Goal: Task Accomplishment & Management: Manage account settings

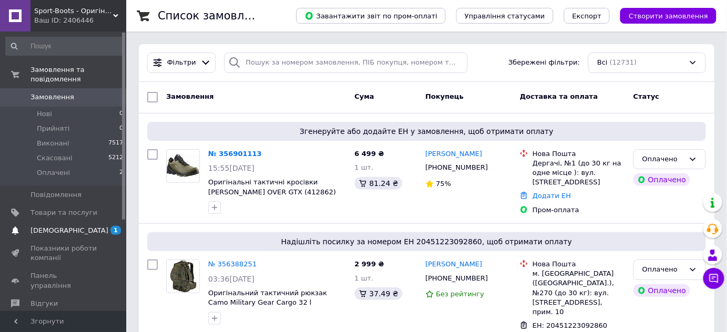
click at [72, 226] on span "[DEMOGRAPHIC_DATA]" at bounding box center [63, 230] width 67 height 9
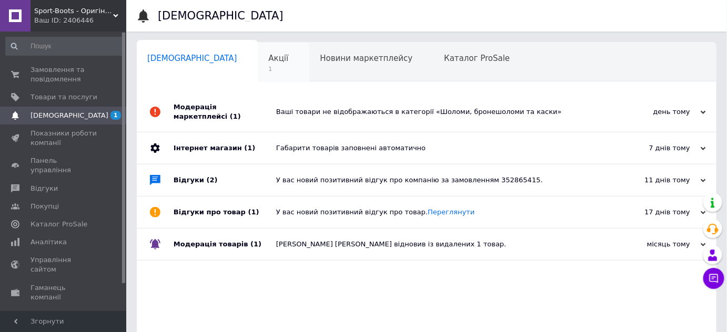
click at [269, 63] on span "Акції" at bounding box center [279, 58] width 20 height 9
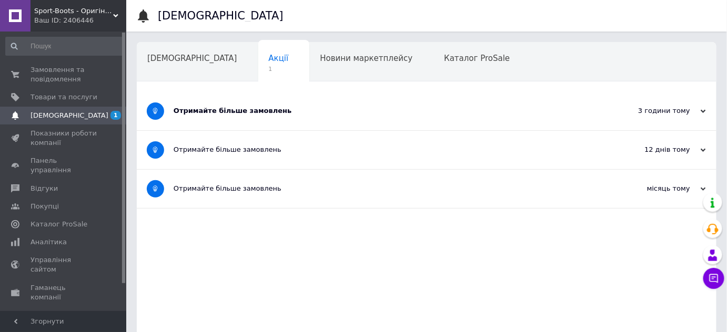
click at [253, 114] on div "Отримайте більше замовлень" at bounding box center [386, 110] width 427 height 9
click at [62, 72] on span "Замовлення та повідомлення" at bounding box center [63, 74] width 67 height 19
click at [81, 76] on link "Замовлення та повідомлення 0 0" at bounding box center [64, 74] width 129 height 27
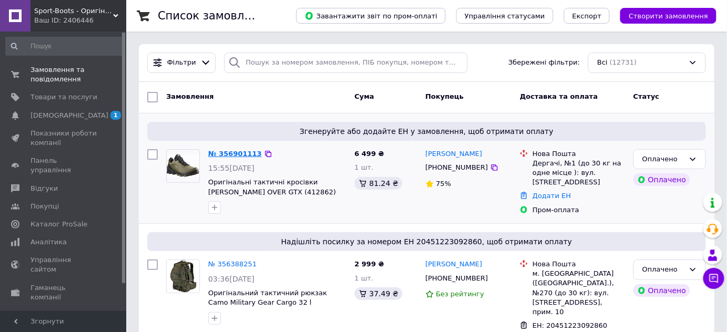
click at [228, 155] on link "№ 356901113" at bounding box center [235, 154] width 54 height 8
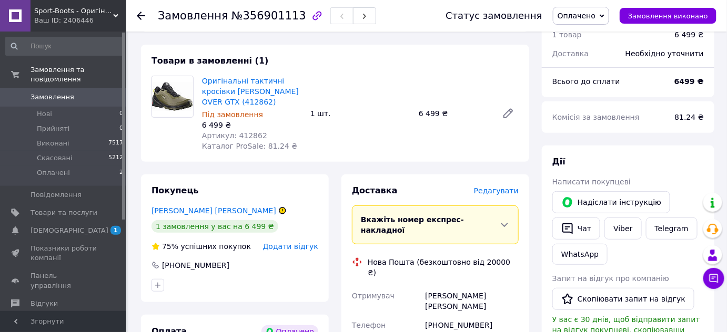
scroll to position [95, 0]
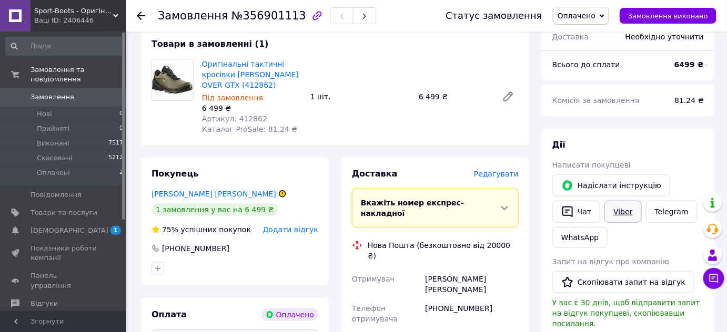
click at [619, 216] on link "Viber" at bounding box center [622, 212] width 37 height 22
click at [279, 191] on icon at bounding box center [282, 194] width 6 height 6
click at [279, 195] on icon at bounding box center [282, 194] width 6 height 6
click at [214, 196] on link "[PERSON_NAME] [PERSON_NAME]" at bounding box center [213, 194] width 125 height 8
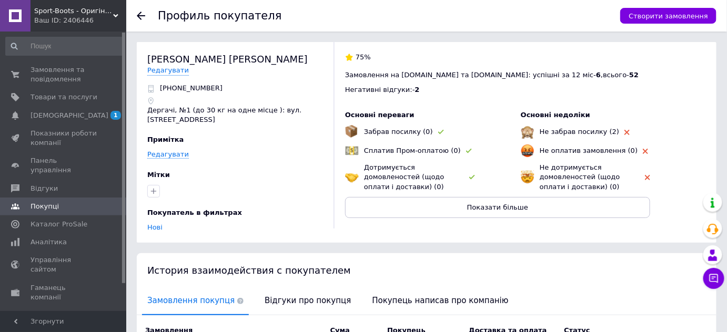
click at [141, 18] on icon at bounding box center [141, 16] width 8 height 8
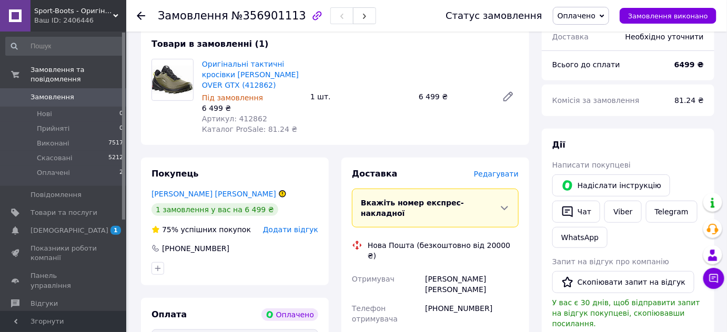
click at [279, 194] on icon at bounding box center [282, 194] width 6 height 6
click at [214, 68] on link "Оригінальні тактичні кросівки [PERSON_NAME] OVER GTX (412862)" at bounding box center [250, 74] width 97 height 29
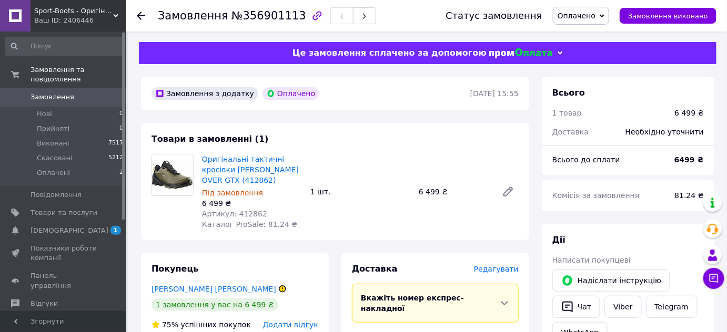
click at [243, 214] on span "Артикул: 412862" at bounding box center [234, 214] width 65 height 8
copy span "412862"
